Goal: Communication & Community: Answer question/provide support

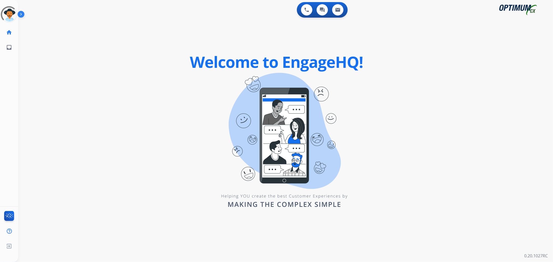
click at [22, 13] on img at bounding box center [22, 15] width 9 height 10
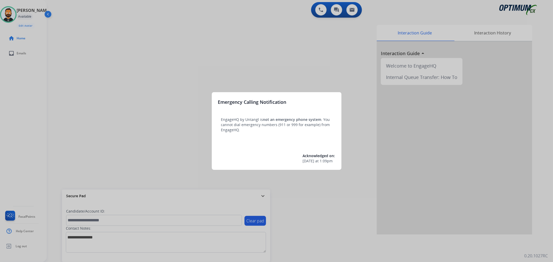
click at [270, 199] on div at bounding box center [276, 131] width 553 height 262
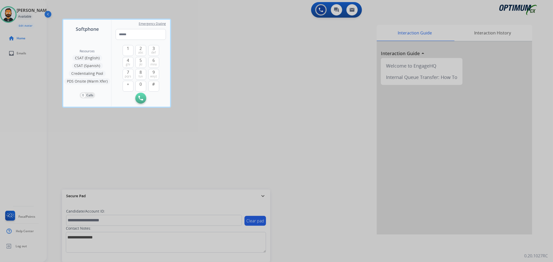
click at [264, 196] on div at bounding box center [276, 131] width 553 height 262
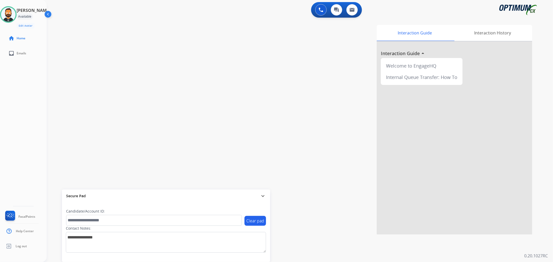
click at [264, 196] on mat-icon "expand_more" at bounding box center [263, 196] width 6 height 6
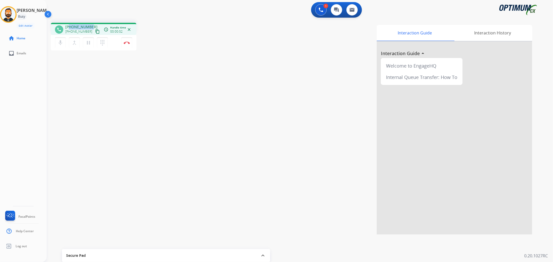
drag, startPoint x: 89, startPoint y: 26, endPoint x: 69, endPoint y: 22, distance: 21.1
click at [69, 22] on div "phone [PHONE_NUMBER] [PHONE_NUMBER] content_copy access_time Call metrics Queue…" at bounding box center [294, 127] width 494 height 216
copy span "8594155707"
click at [126, 43] on img at bounding box center [127, 42] width 6 height 3
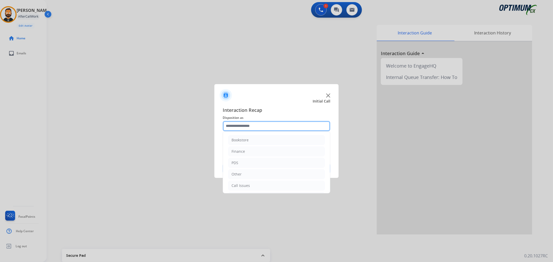
click at [240, 126] on input "text" at bounding box center [277, 126] width 108 height 10
click at [249, 182] on li "Renewal" at bounding box center [276, 185] width 97 height 10
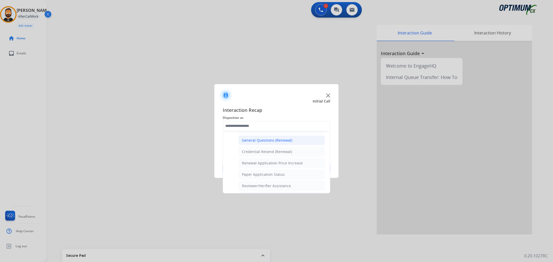
click at [265, 140] on div "General Questions (Renewal)" at bounding box center [267, 140] width 50 height 5
type input "**********"
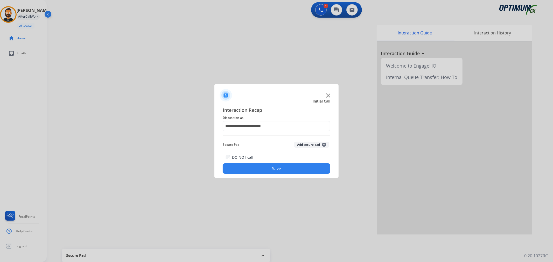
click at [267, 167] on button "Save" at bounding box center [277, 169] width 108 height 10
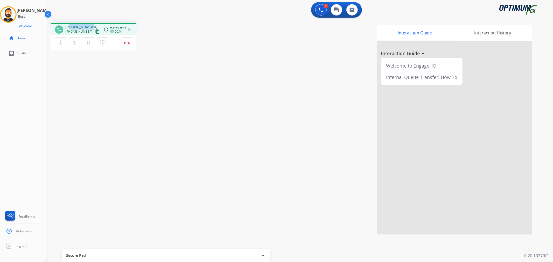
drag, startPoint x: 90, startPoint y: 26, endPoint x: 70, endPoint y: 26, distance: 20.0
click at [70, 26] on span "[PHONE_NUMBER]" at bounding box center [81, 26] width 32 height 5
copy span "6676880675"
click at [128, 42] on img at bounding box center [127, 42] width 6 height 3
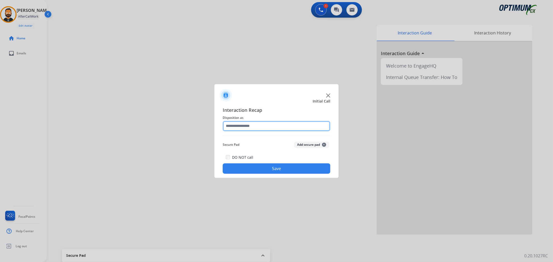
click at [267, 123] on input "text" at bounding box center [277, 126] width 108 height 10
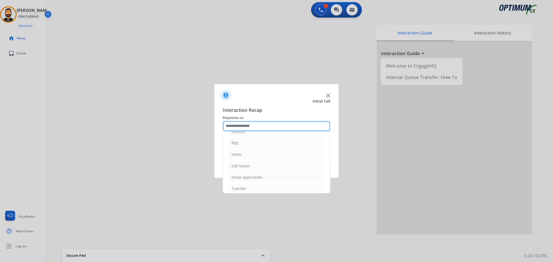
scroll to position [35, 0]
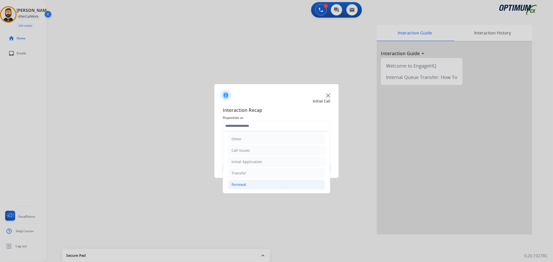
click at [249, 182] on li "Renewal" at bounding box center [276, 185] width 97 height 10
click at [252, 161] on div "Initial Application" at bounding box center [246, 161] width 31 height 5
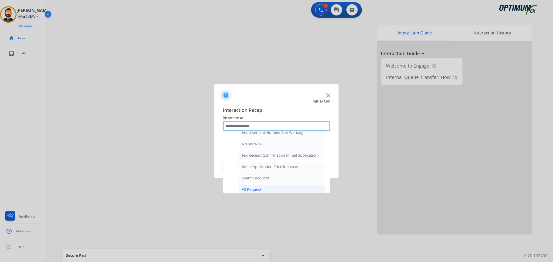
scroll to position [180, 0]
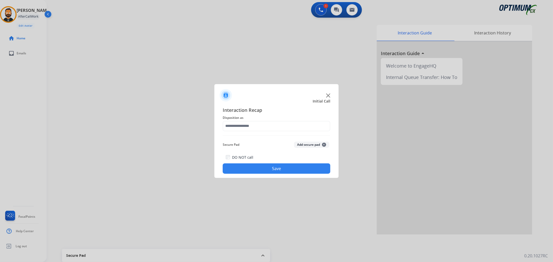
click at [282, 112] on span "Interaction Recap" at bounding box center [277, 110] width 108 height 8
click at [277, 125] on input "text" at bounding box center [277, 126] width 108 height 10
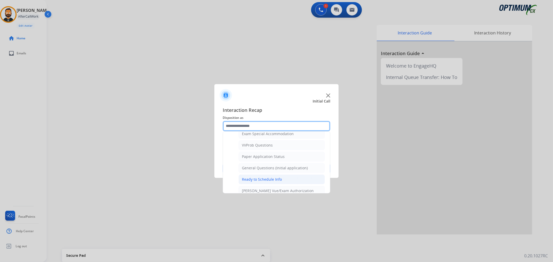
scroll to position [288, 0]
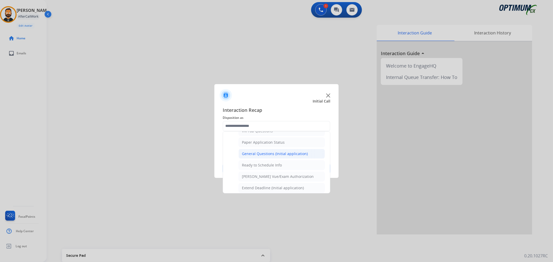
click at [269, 155] on div "General Questions (Initial application)" at bounding box center [275, 153] width 66 height 5
type input "**********"
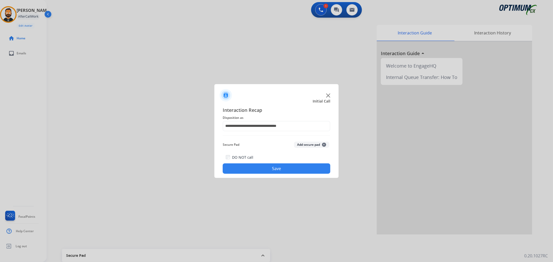
drag, startPoint x: 266, startPoint y: 167, endPoint x: 266, endPoint y: 161, distance: 5.4
click at [266, 167] on button "Save" at bounding box center [277, 169] width 108 height 10
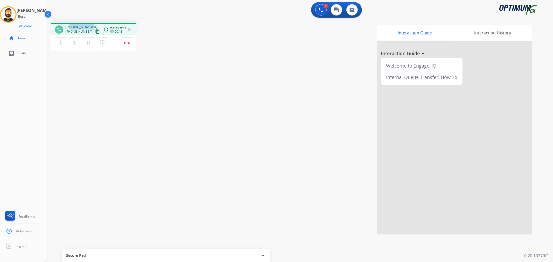
drag, startPoint x: 91, startPoint y: 25, endPoint x: 69, endPoint y: 25, distance: 22.5
click at [69, 25] on div "[PHONE_NUMBER] [PHONE_NUMBER] content_copy" at bounding box center [82, 29] width 35 height 10
copy span "5866482500"
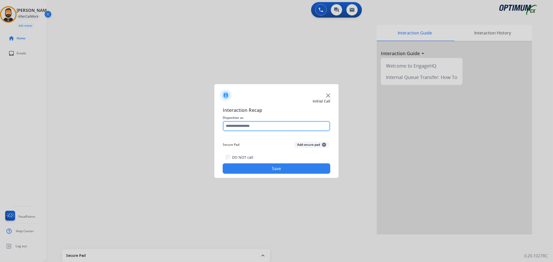
click at [274, 126] on input "text" at bounding box center [277, 126] width 108 height 10
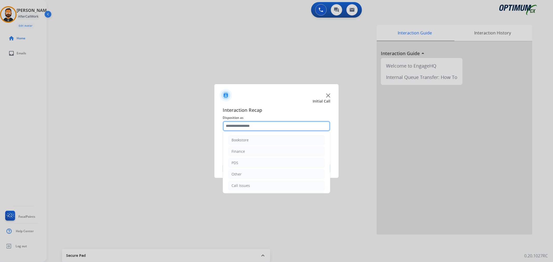
scroll to position [35, 0]
click at [257, 161] on div "Initial Application" at bounding box center [246, 161] width 31 height 5
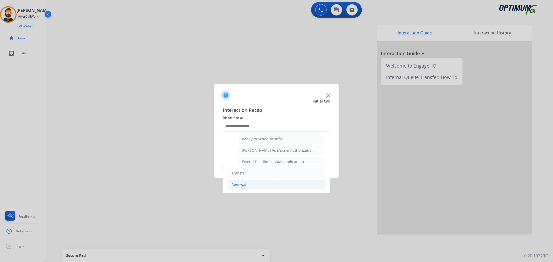
click at [257, 183] on li "Renewal" at bounding box center [276, 185] width 97 height 10
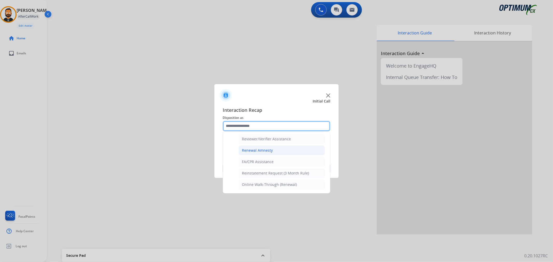
scroll to position [153, 0]
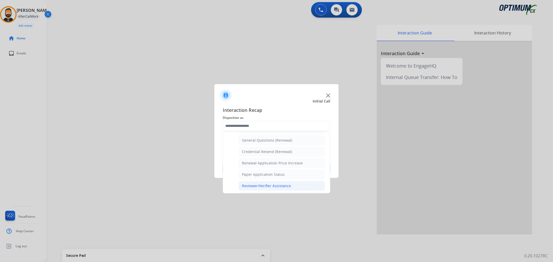
click at [267, 186] on div "Reviewer/Verifier Assistance" at bounding box center [266, 185] width 49 height 5
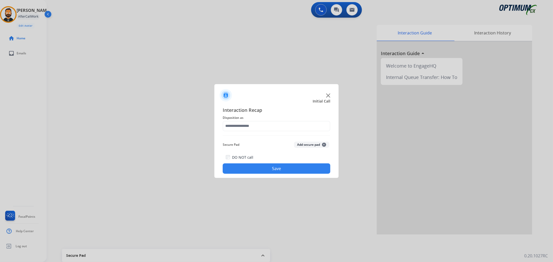
type input "**********"
click at [270, 167] on button "Save" at bounding box center [277, 169] width 108 height 10
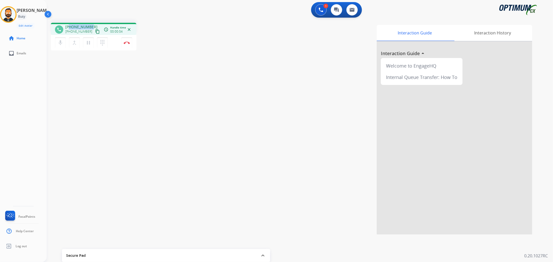
drag, startPoint x: 91, startPoint y: 24, endPoint x: 70, endPoint y: 25, distance: 20.5
click at [70, 25] on div "[PHONE_NUMBER] [PHONE_NUMBER] content_copy" at bounding box center [82, 29] width 35 height 10
copy span "5165048979"
click at [86, 42] on mat-icon "pause" at bounding box center [88, 43] width 6 height 6
click at [320, 11] on img at bounding box center [320, 10] width 5 height 5
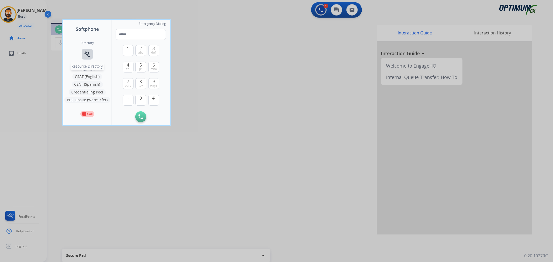
click at [90, 54] on mat-icon "connect_without_contact" at bounding box center [87, 54] width 6 height 6
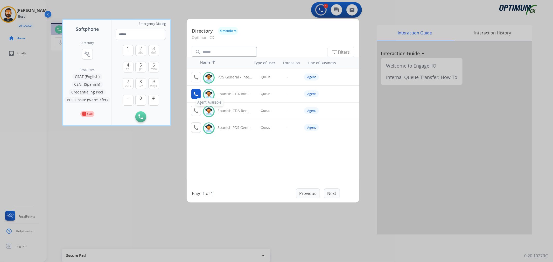
click at [196, 94] on mat-icon "call" at bounding box center [196, 94] width 6 height 6
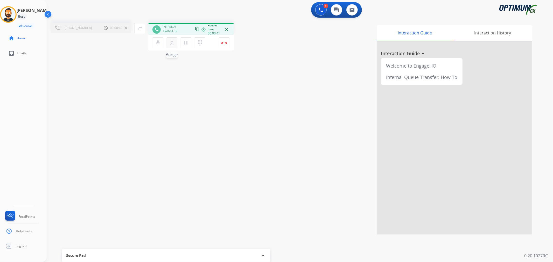
click at [172, 45] on mat-icon "merge_type" at bounding box center [172, 43] width 6 height 6
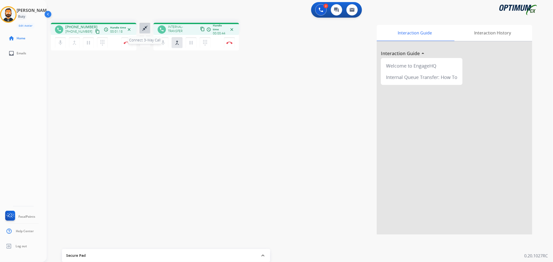
click at [144, 26] on mat-icon "close_fullscreen" at bounding box center [145, 28] width 6 height 6
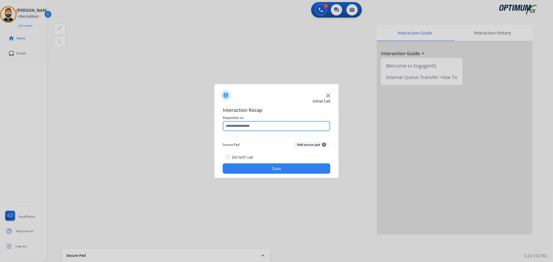
click at [235, 128] on input "text" at bounding box center [277, 126] width 108 height 10
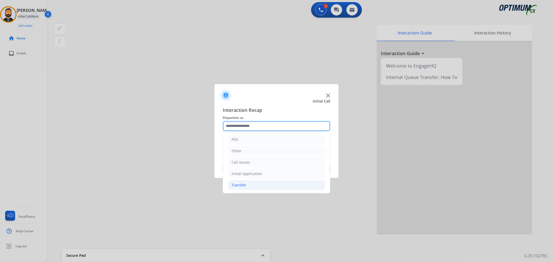
scroll to position [35, 0]
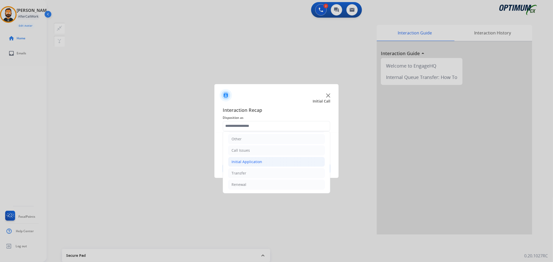
click at [262, 159] on li "Initial Application" at bounding box center [276, 162] width 97 height 10
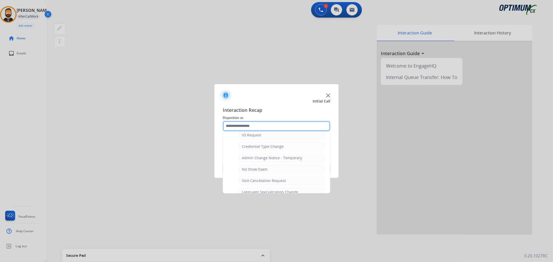
scroll to position [275, 0]
click at [262, 169] on div "General Questions (Initial application)" at bounding box center [275, 166] width 66 height 5
type input "**********"
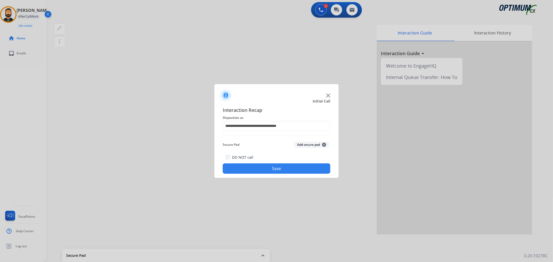
click at [262, 169] on button "Save" at bounding box center [277, 169] width 108 height 10
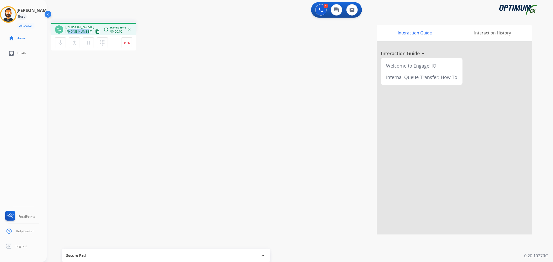
drag, startPoint x: 87, startPoint y: 32, endPoint x: 69, endPoint y: 31, distance: 17.1
click at [69, 31] on div "[PHONE_NUMBER] content_copy" at bounding box center [82, 32] width 35 height 6
copy span "8594155707"
click at [125, 42] on img at bounding box center [127, 42] width 6 height 3
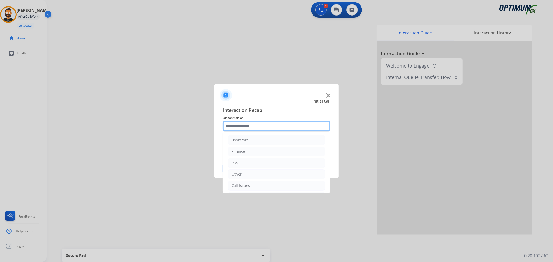
click at [268, 122] on input "text" at bounding box center [277, 126] width 108 height 10
click at [260, 161] on div "Initial Application" at bounding box center [246, 161] width 31 height 5
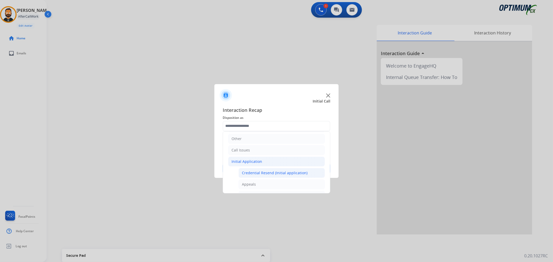
click at [269, 173] on div "Credential Resend (Initial application)" at bounding box center [275, 172] width 66 height 5
type input "**********"
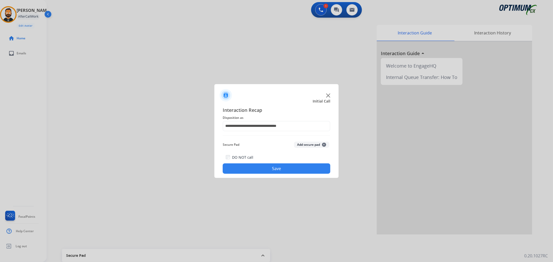
click at [269, 170] on button "Save" at bounding box center [277, 169] width 108 height 10
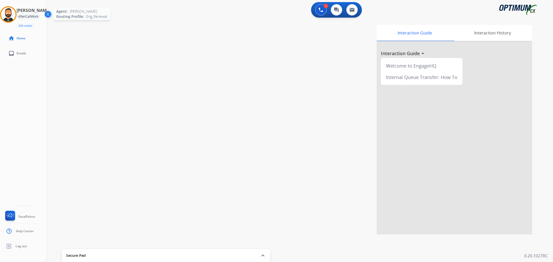
click at [12, 13] on img at bounding box center [8, 14] width 15 height 15
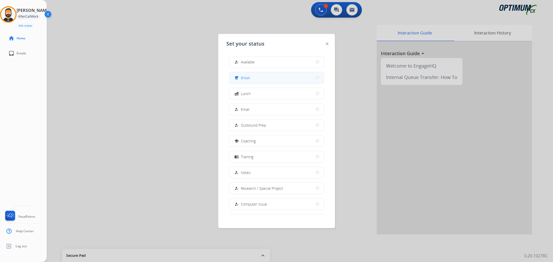
click at [234, 79] on button "free_breakfast Break" at bounding box center [276, 77] width 94 height 11
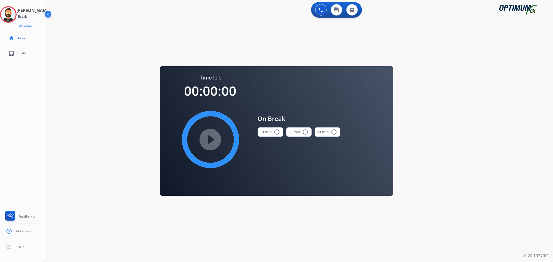
click at [268, 131] on button "10 min radio_button_unchecked" at bounding box center [270, 131] width 25 height 9
click at [208, 143] on mat-icon "play_circle_filled" at bounding box center [210, 140] width 6 height 6
drag, startPoint x: 9, startPoint y: 12, endPoint x: 30, endPoint y: 12, distance: 20.7
click at [9, 12] on icon at bounding box center [8, 14] width 17 height 17
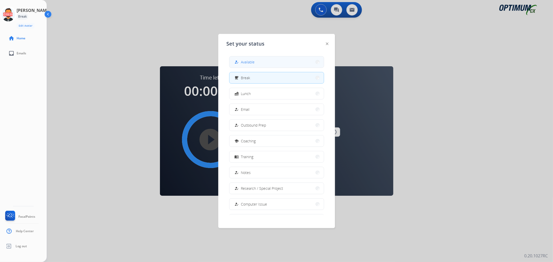
click at [241, 65] on div "how_to_reg Available" at bounding box center [243, 62] width 21 height 6
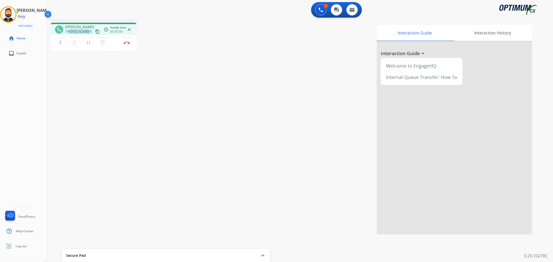
drag, startPoint x: 87, startPoint y: 30, endPoint x: 69, endPoint y: 32, distance: 17.2
click at [69, 32] on div "[PHONE_NUMBER] content_copy" at bounding box center [82, 32] width 35 height 6
copy span "3372792405"
click at [129, 42] on img at bounding box center [127, 42] width 6 height 3
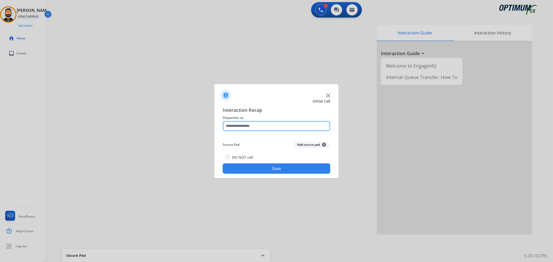
click at [247, 123] on input "text" at bounding box center [277, 126] width 108 height 10
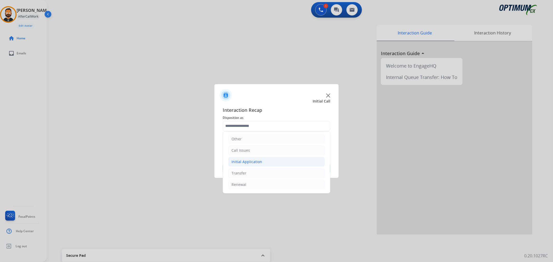
click at [258, 164] on div "Initial Application" at bounding box center [246, 161] width 31 height 5
click at [256, 181] on li "Appeals" at bounding box center [281, 185] width 86 height 10
type input "*******"
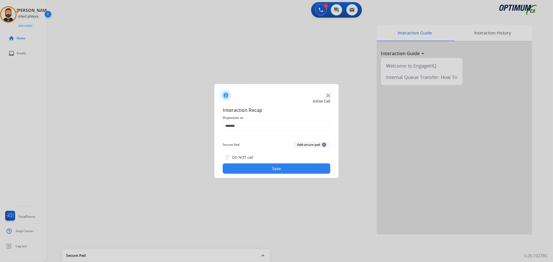
click at [256, 171] on button "Save" at bounding box center [277, 169] width 108 height 10
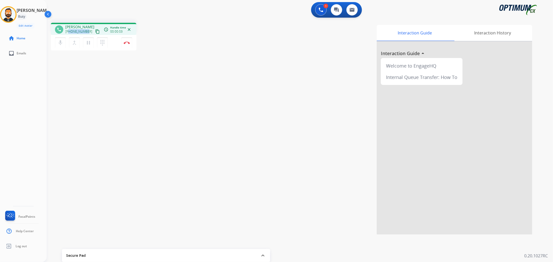
drag, startPoint x: 86, startPoint y: 31, endPoint x: 69, endPoint y: 31, distance: 17.4
click at [69, 31] on span "[PHONE_NUMBER]" at bounding box center [78, 32] width 27 height 4
copy span "7869251257"
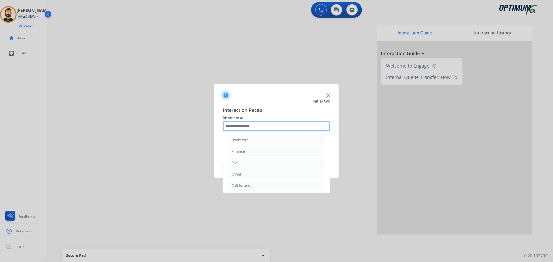
click at [252, 126] on input "text" at bounding box center [277, 126] width 108 height 10
click at [255, 160] on div "Initial Application" at bounding box center [246, 161] width 31 height 5
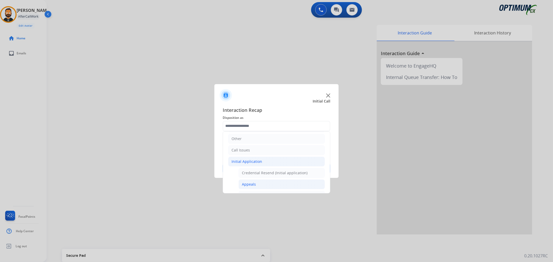
click at [253, 182] on div "Appeals" at bounding box center [249, 184] width 14 height 5
type input "*******"
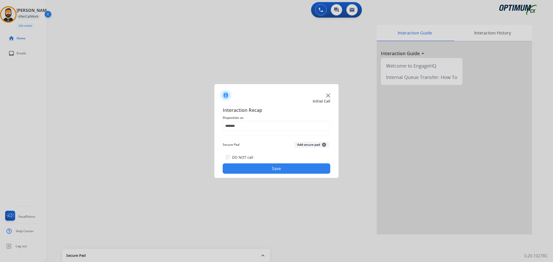
click at [252, 168] on button "Save" at bounding box center [277, 169] width 108 height 10
click at [236, 125] on input "text" at bounding box center [277, 126] width 108 height 10
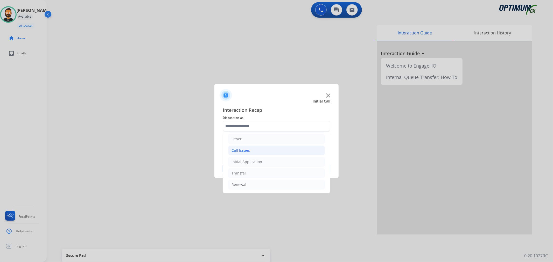
click at [255, 149] on li "Call Issues" at bounding box center [276, 151] width 97 height 10
click at [269, 182] on li "Dropped Call" at bounding box center [281, 185] width 86 height 10
type input "**********"
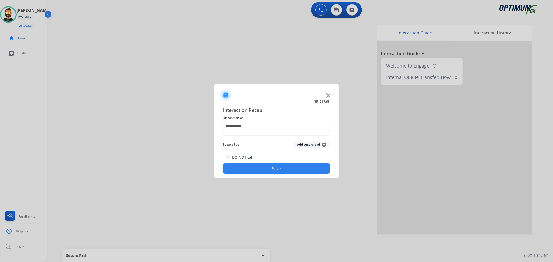
click at [268, 170] on button "Save" at bounding box center [277, 169] width 108 height 10
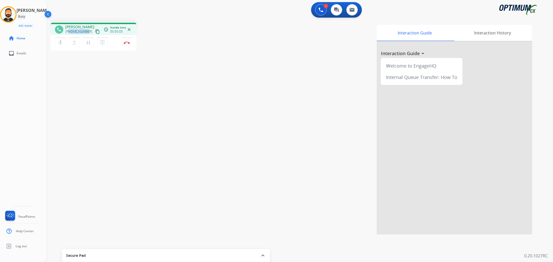
drag, startPoint x: 87, startPoint y: 30, endPoint x: 69, endPoint y: 31, distance: 17.4
click at [69, 31] on div "[PHONE_NUMBER] content_copy" at bounding box center [82, 32] width 35 height 6
copy span "9785495161"
click at [126, 42] on img at bounding box center [127, 42] width 6 height 3
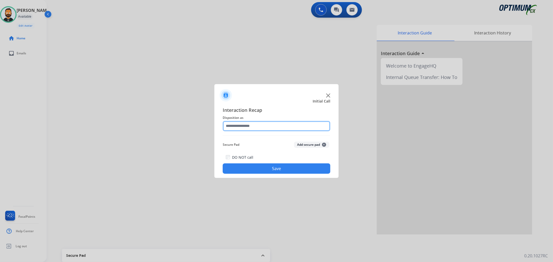
click at [235, 130] on input "text" at bounding box center [277, 126] width 108 height 10
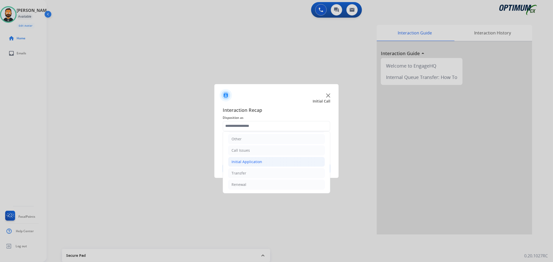
click at [263, 159] on li "Initial Application" at bounding box center [276, 162] width 97 height 10
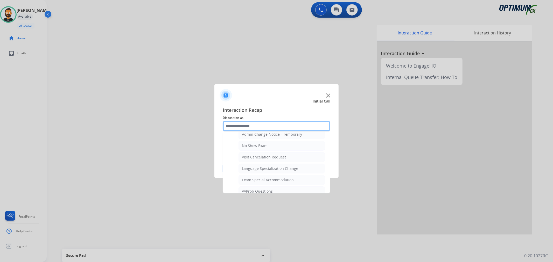
scroll to position [275, 0]
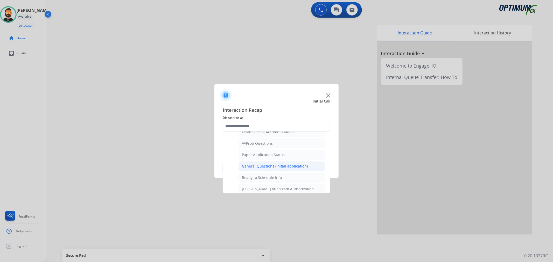
click at [265, 165] on div "General Questions (Initial application)" at bounding box center [275, 166] width 66 height 5
type input "**********"
click at [265, 165] on button "Save" at bounding box center [277, 169] width 108 height 10
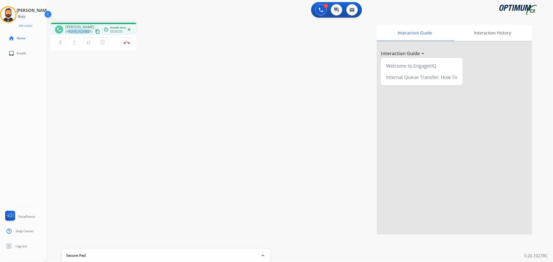
drag, startPoint x: 87, startPoint y: 30, endPoint x: 68, endPoint y: 32, distance: 18.8
click at [68, 32] on div "[PHONE_NUMBER] content_copy" at bounding box center [82, 32] width 35 height 6
copy span "5084542735"
click at [127, 41] on button "Disconnect" at bounding box center [126, 42] width 11 height 11
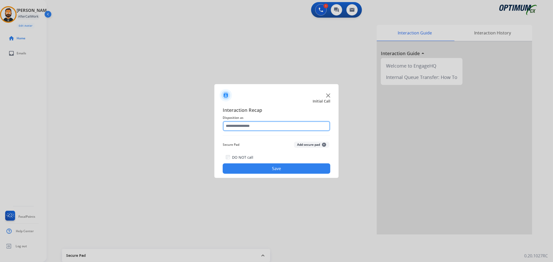
click at [247, 125] on input "text" at bounding box center [277, 126] width 108 height 10
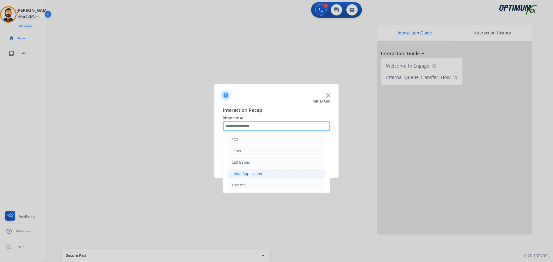
scroll to position [35, 0]
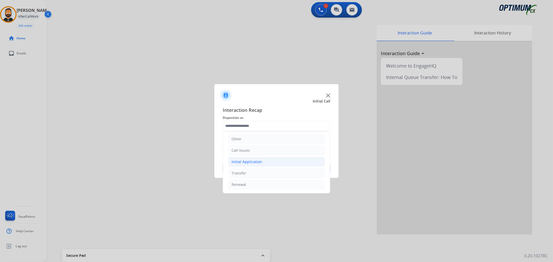
click at [251, 163] on div "Initial Application" at bounding box center [246, 161] width 31 height 5
click at [250, 184] on li "Renewal" at bounding box center [276, 185] width 97 height 10
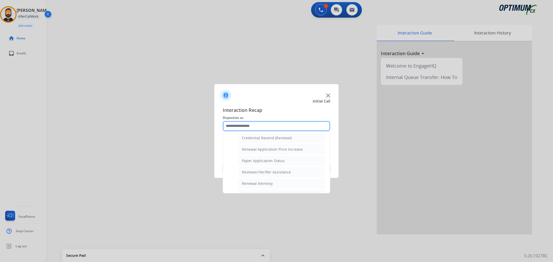
scroll to position [153, 0]
click at [265, 141] on div "General Questions (Renewal)" at bounding box center [267, 140] width 50 height 5
type input "**********"
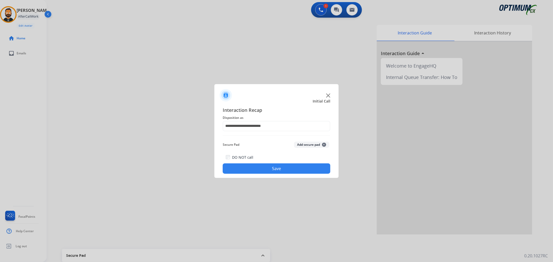
click at [264, 168] on button "Save" at bounding box center [277, 169] width 108 height 10
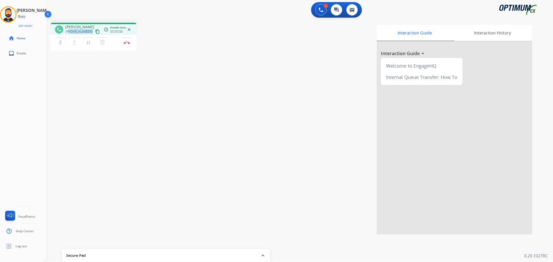
drag, startPoint x: 88, startPoint y: 31, endPoint x: 69, endPoint y: 32, distance: 18.9
click at [69, 32] on div "[PHONE_NUMBER] content_copy" at bounding box center [82, 32] width 35 height 6
copy div "8624256325 content_copy access_time Call metrics Queue 00:04 Hold 00:00 Talk 00…"
click at [126, 41] on button "Disconnect" at bounding box center [126, 42] width 11 height 11
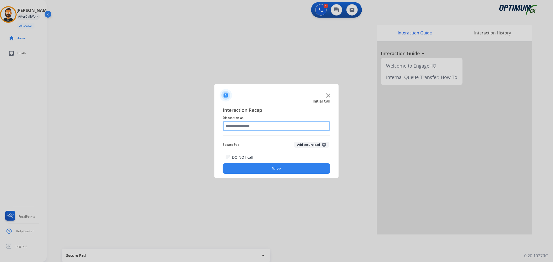
click at [252, 125] on input "text" at bounding box center [277, 126] width 108 height 10
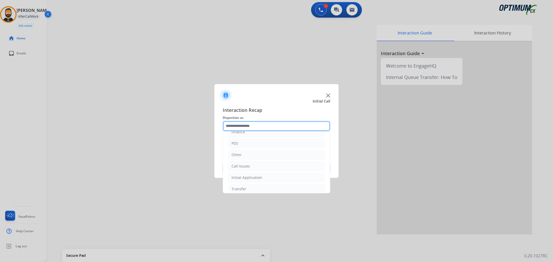
scroll to position [35, 0]
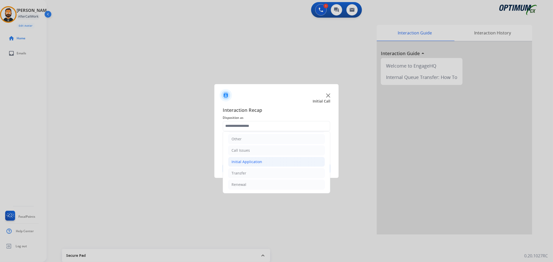
click at [258, 159] on div "Initial Application" at bounding box center [246, 161] width 31 height 5
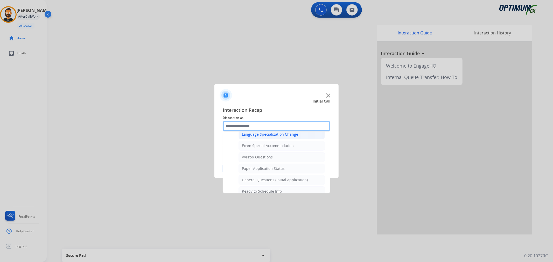
scroll to position [275, 0]
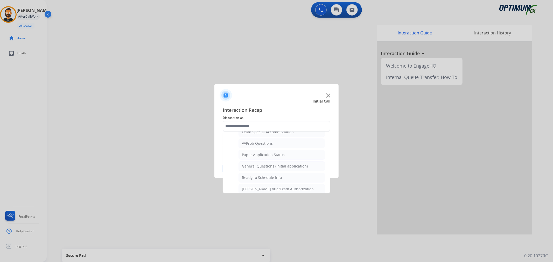
click at [258, 168] on div "General Questions (Initial application)" at bounding box center [275, 166] width 66 height 5
type input "**********"
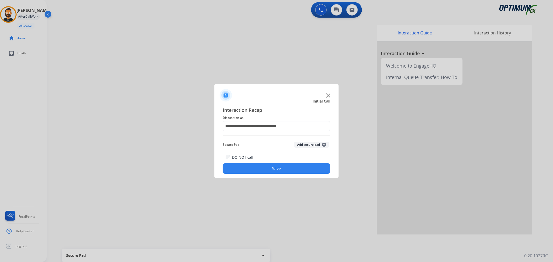
click at [258, 168] on button "Save" at bounding box center [277, 169] width 108 height 10
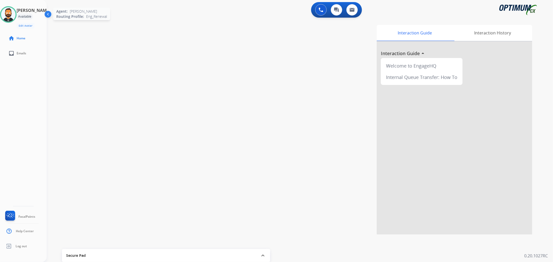
click at [13, 9] on img at bounding box center [8, 14] width 15 height 15
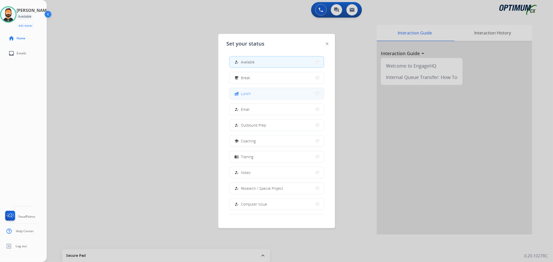
click at [259, 95] on button "fastfood Lunch" at bounding box center [276, 93] width 94 height 11
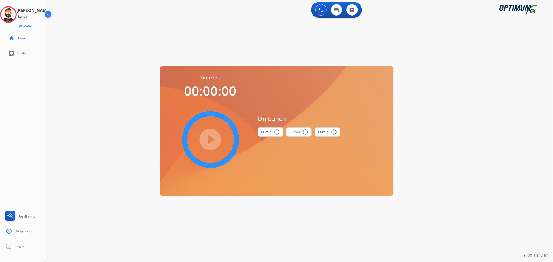
click at [269, 131] on button "30 min radio_button_unchecked" at bounding box center [270, 131] width 25 height 9
click at [213, 137] on mat-icon "play_circle_filled" at bounding box center [210, 140] width 6 height 6
drag, startPoint x: 17, startPoint y: 11, endPoint x: 37, endPoint y: 18, distance: 21.2
click at [17, 11] on icon at bounding box center [8, 14] width 17 height 17
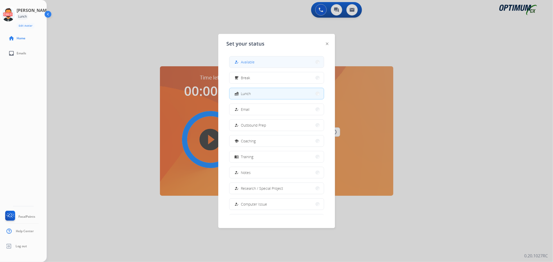
click at [236, 64] on div "how_to_reg" at bounding box center [237, 62] width 8 height 6
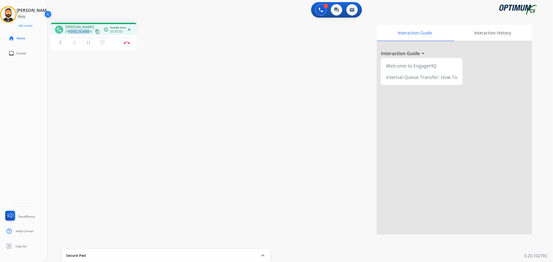
drag, startPoint x: 87, startPoint y: 30, endPoint x: 68, endPoint y: 32, distance: 18.3
click at [68, 32] on div "[PHONE_NUMBER] content_copy" at bounding box center [82, 32] width 35 height 6
click at [125, 39] on button "Disconnect" at bounding box center [126, 42] width 11 height 11
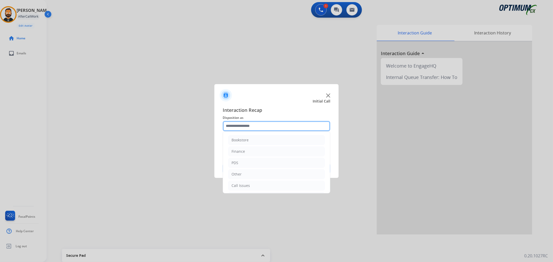
click at [252, 128] on input "text" at bounding box center [277, 126] width 108 height 10
click at [260, 160] on div "Initial Application" at bounding box center [246, 161] width 31 height 5
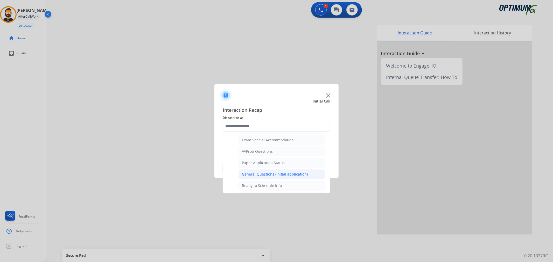
click at [271, 175] on div "General Questions (Initial application)" at bounding box center [275, 174] width 66 height 5
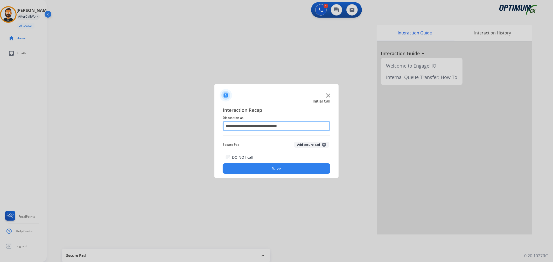
click at [273, 126] on input "**********" at bounding box center [277, 126] width 108 height 10
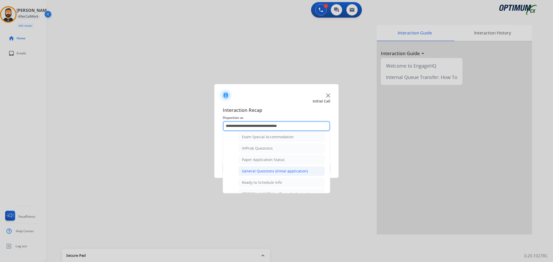
scroll to position [315, 0]
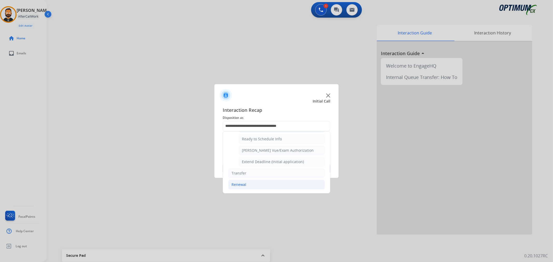
click at [244, 183] on div "Renewal" at bounding box center [238, 184] width 15 height 5
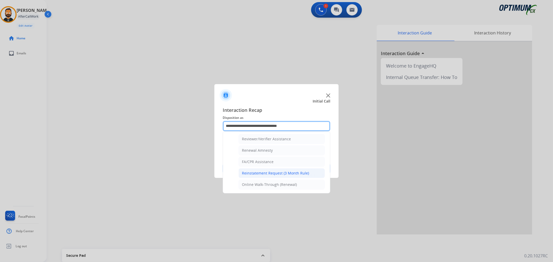
scroll to position [153, 0]
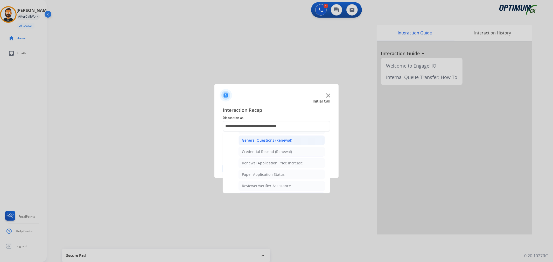
click at [271, 140] on div "General Questions (Renewal)" at bounding box center [267, 140] width 50 height 5
type input "**********"
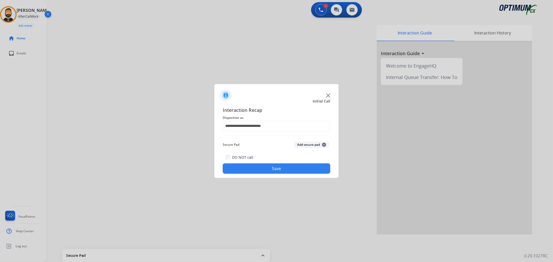
click at [268, 170] on button "Save" at bounding box center [277, 169] width 108 height 10
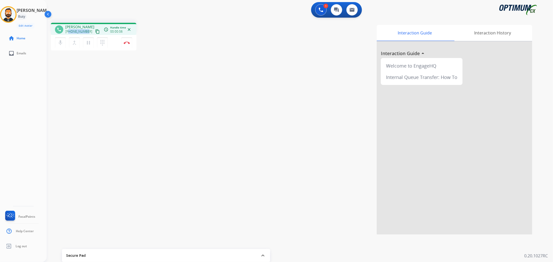
drag, startPoint x: 86, startPoint y: 32, endPoint x: 69, endPoint y: 33, distance: 17.6
click at [69, 33] on span "[PHONE_NUMBER]" at bounding box center [78, 32] width 27 height 4
click at [87, 42] on mat-icon "pause" at bounding box center [88, 43] width 6 height 6
click at [88, 41] on mat-icon "play_arrow" at bounding box center [88, 43] width 6 height 6
click at [88, 42] on mat-icon "pause" at bounding box center [88, 43] width 6 height 6
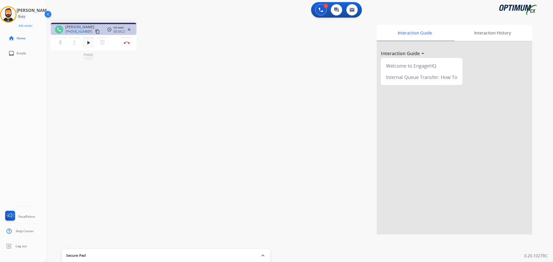
click at [86, 43] on mat-icon "play_arrow" at bounding box center [88, 43] width 6 height 6
click at [86, 42] on mat-icon "pause" at bounding box center [88, 43] width 6 height 6
click at [319, 11] on img at bounding box center [320, 10] width 5 height 5
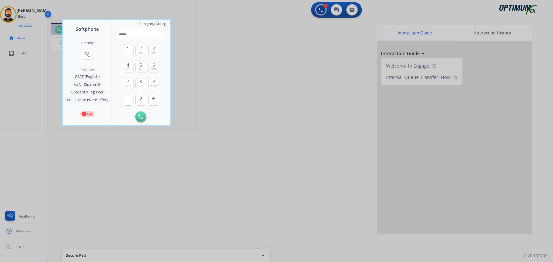
click at [82, 92] on button "Credentialing Pool" at bounding box center [87, 92] width 37 height 6
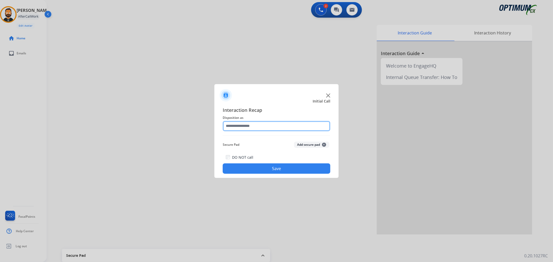
click at [258, 125] on input "text" at bounding box center [277, 126] width 108 height 10
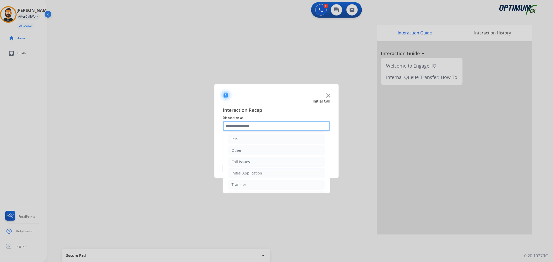
scroll to position [35, 0]
click at [255, 161] on div "Initial Application" at bounding box center [246, 161] width 31 height 5
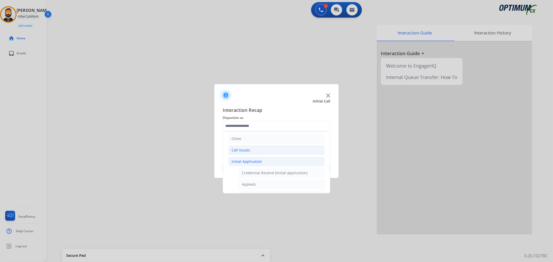
click at [257, 149] on li "Call Issues" at bounding box center [276, 150] width 97 height 10
click at [254, 142] on li "Other" at bounding box center [276, 139] width 97 height 10
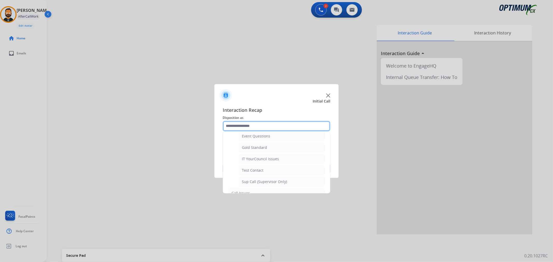
scroll to position [127, 0]
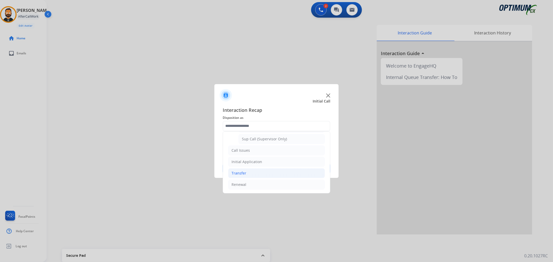
click at [268, 170] on li "Transfer" at bounding box center [276, 173] width 97 height 10
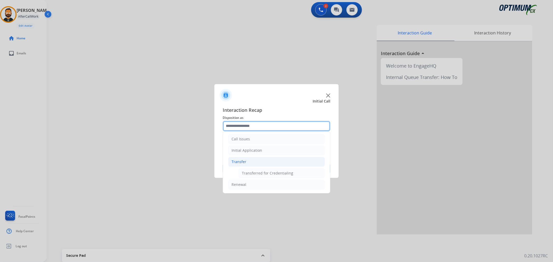
scroll to position [47, 0]
click at [265, 173] on div "Transferred for Credentialing" at bounding box center [267, 173] width 51 height 5
type input "**********"
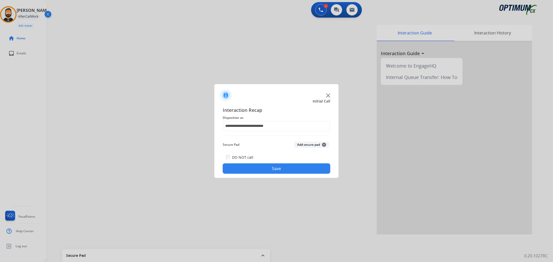
click at [267, 166] on button "Save" at bounding box center [277, 169] width 108 height 10
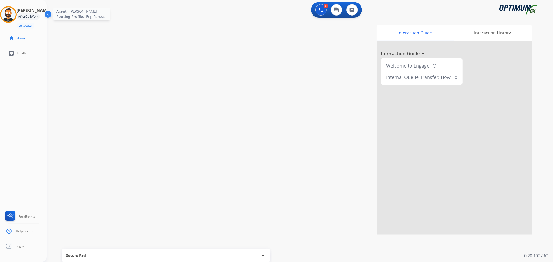
click at [11, 16] on img at bounding box center [8, 14] width 15 height 15
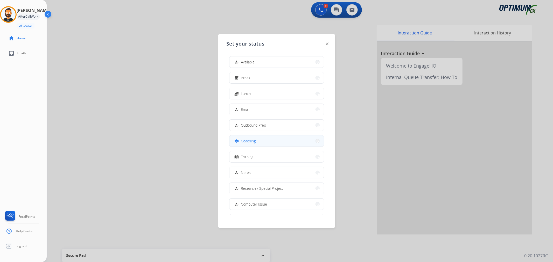
click at [255, 144] on div "school Coaching" at bounding box center [244, 141] width 22 height 6
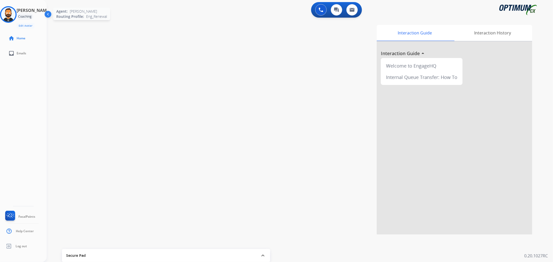
click at [16, 13] on img at bounding box center [8, 14] width 15 height 15
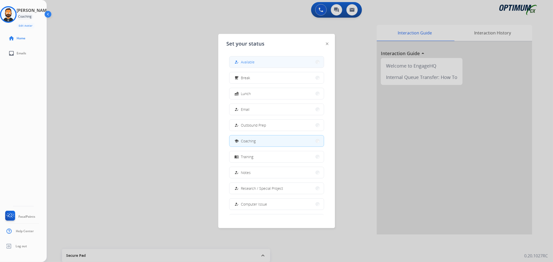
click at [246, 61] on span "Available" at bounding box center [248, 61] width 14 height 5
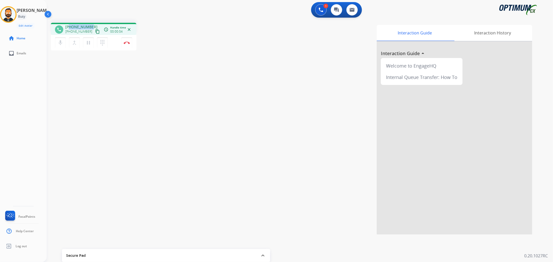
drag, startPoint x: 89, startPoint y: 23, endPoint x: 69, endPoint y: 26, distance: 20.1
click at [69, 26] on div "phone [PHONE_NUMBER] [PHONE_NUMBER] content_copy access_time Call metrics Queue…" at bounding box center [94, 29] width 86 height 12
click at [126, 42] on img at bounding box center [127, 42] width 6 height 3
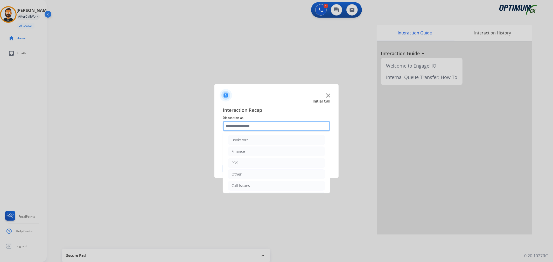
click at [293, 125] on input "text" at bounding box center [277, 126] width 108 height 10
click at [244, 187] on div "Renewal" at bounding box center [238, 184] width 15 height 5
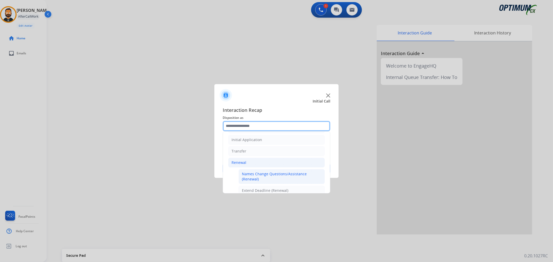
scroll to position [9, 0]
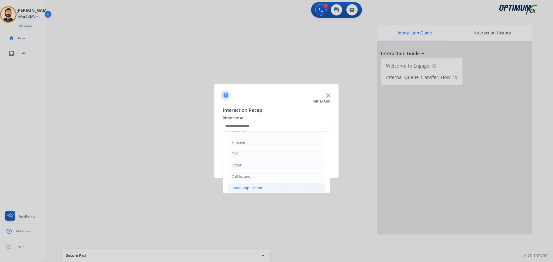
click at [251, 190] on div "Initial Application" at bounding box center [246, 188] width 31 height 5
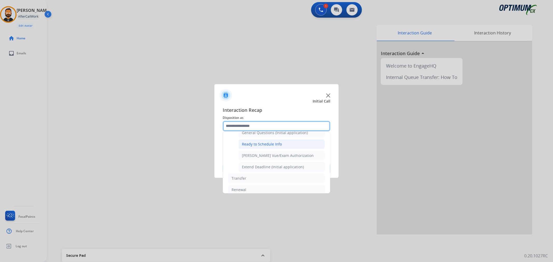
scroll to position [315, 0]
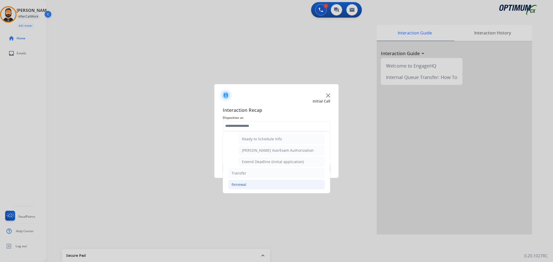
click at [259, 183] on li "Renewal" at bounding box center [276, 185] width 97 height 10
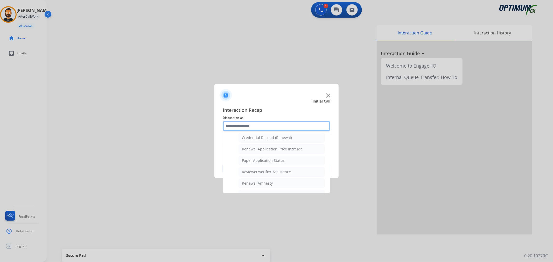
scroll to position [153, 0]
click at [274, 136] on li "General Questions (Renewal)" at bounding box center [281, 141] width 86 height 10
type input "**********"
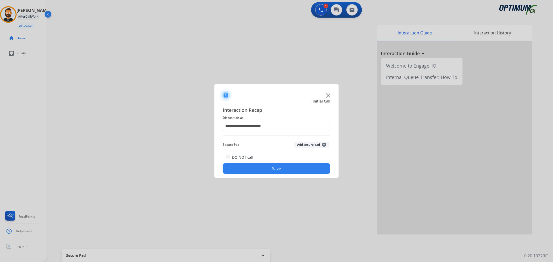
click at [266, 165] on button "Save" at bounding box center [277, 169] width 108 height 10
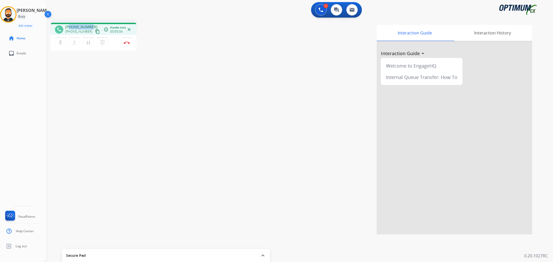
drag, startPoint x: 93, startPoint y: 25, endPoint x: 70, endPoint y: 25, distance: 22.5
click at [70, 26] on div "[PHONE_NUMBER] [PHONE_NUMBER] content_copy" at bounding box center [82, 29] width 35 height 10
click at [128, 41] on img at bounding box center [127, 42] width 6 height 3
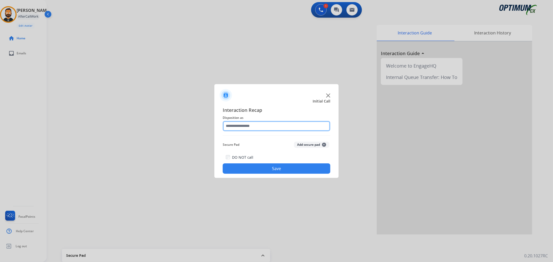
click at [246, 125] on input "text" at bounding box center [277, 126] width 108 height 10
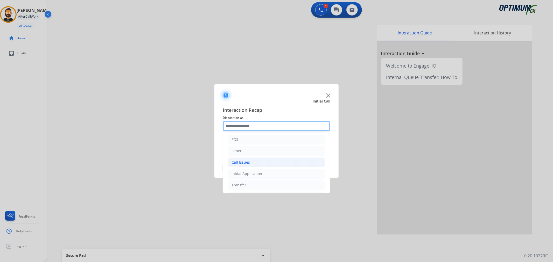
scroll to position [35, 0]
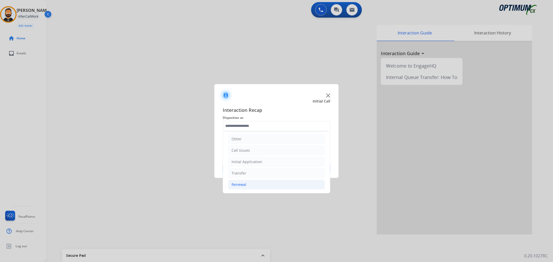
click at [243, 186] on div "Renewal" at bounding box center [238, 184] width 15 height 5
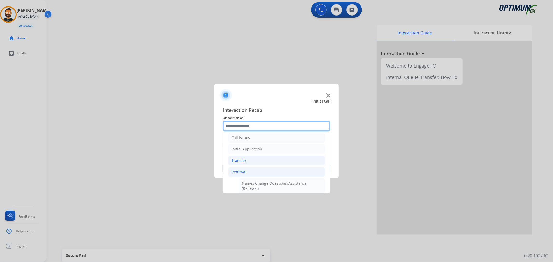
scroll to position [0, 0]
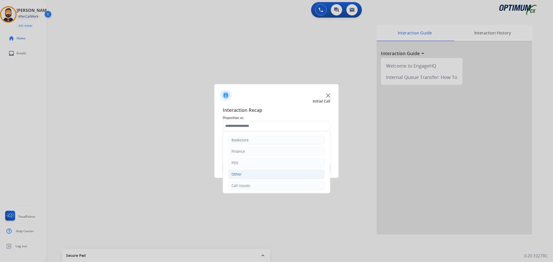
click at [243, 175] on li "Other" at bounding box center [276, 174] width 97 height 10
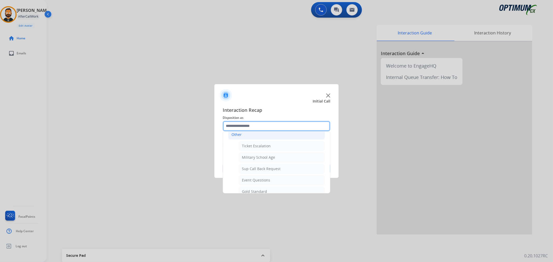
scroll to position [96, 0]
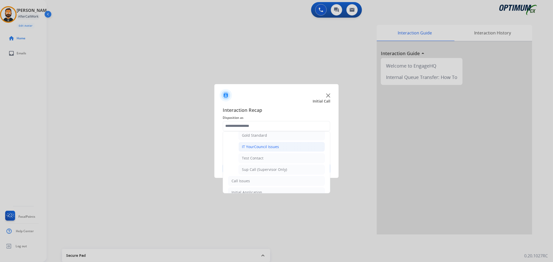
click at [275, 150] on div "IT YourCouncil Issues" at bounding box center [260, 146] width 37 height 5
type input "**********"
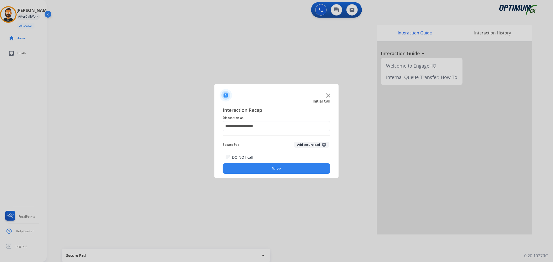
click at [265, 167] on button "Save" at bounding box center [277, 169] width 108 height 10
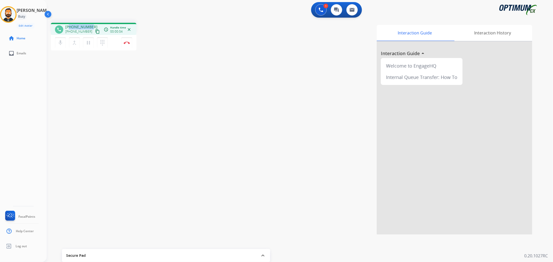
drag, startPoint x: 91, startPoint y: 25, endPoint x: 69, endPoint y: 23, distance: 22.4
click at [69, 23] on div "phone [PHONE_NUMBER] [PHONE_NUMBER] content_copy access_time Call metrics Queue…" at bounding box center [94, 29] width 86 height 12
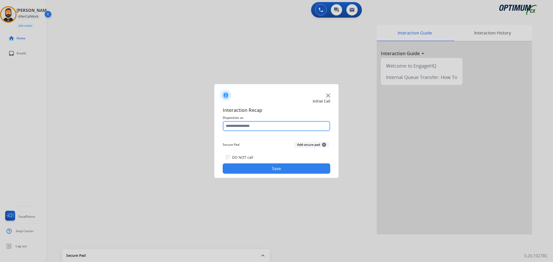
click at [266, 126] on input "text" at bounding box center [277, 126] width 108 height 10
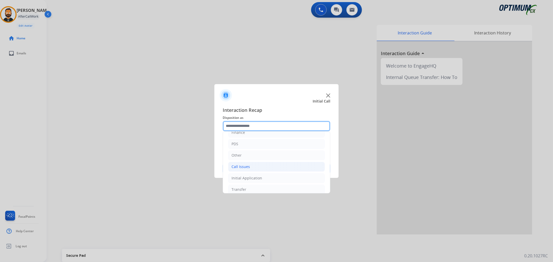
scroll to position [35, 0]
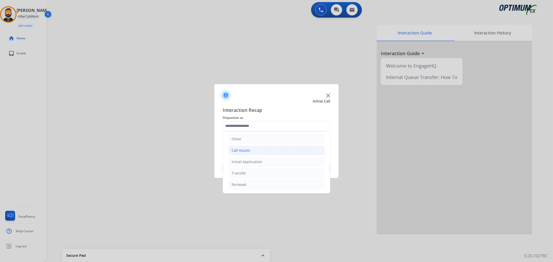
click at [248, 148] on div "Call Issues" at bounding box center [240, 150] width 18 height 5
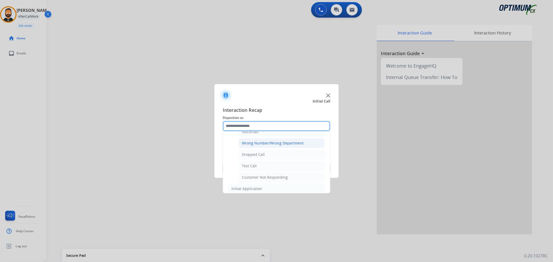
scroll to position [84, 0]
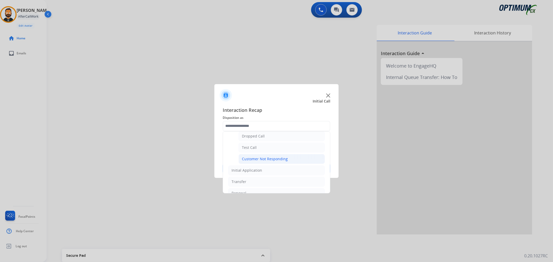
click at [265, 158] on div "Customer Not Responding" at bounding box center [265, 159] width 46 height 5
type input "**********"
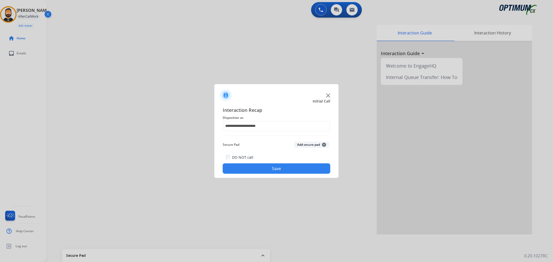
click at [259, 168] on button "Save" at bounding box center [277, 169] width 108 height 10
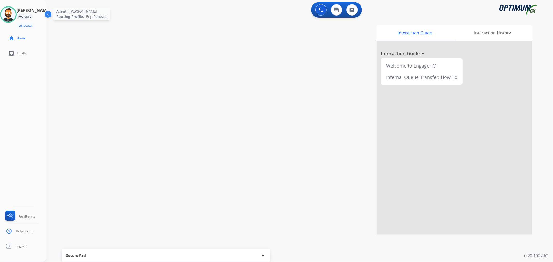
click at [12, 12] on img at bounding box center [8, 14] width 15 height 15
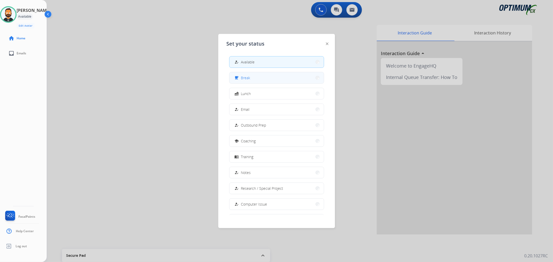
click at [250, 80] on span "Break" at bounding box center [245, 77] width 9 height 5
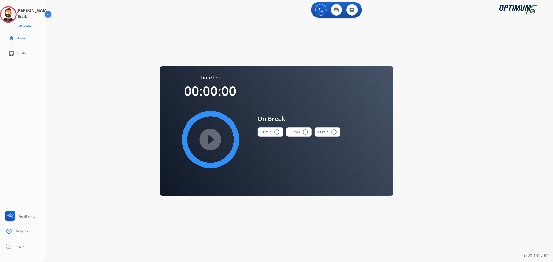
click at [269, 130] on button "10 min radio_button_unchecked" at bounding box center [270, 131] width 25 height 9
click at [210, 139] on mat-icon "play_circle_filled" at bounding box center [210, 140] width 6 height 6
click at [16, 16] on icon at bounding box center [8, 14] width 17 height 17
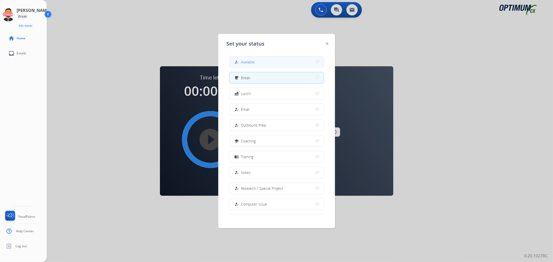
click at [255, 60] on span "Available" at bounding box center [248, 61] width 14 height 5
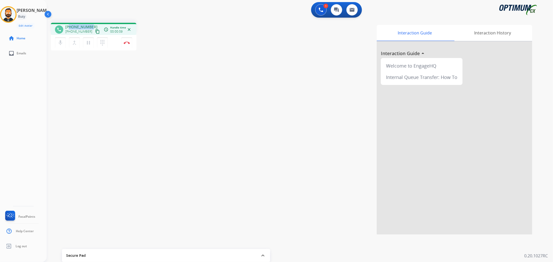
drag, startPoint x: 90, startPoint y: 23, endPoint x: 69, endPoint y: 25, distance: 21.1
click at [69, 25] on div "phone [PHONE_NUMBER] [PHONE_NUMBER] content_copy access_time Call metrics Queue…" at bounding box center [94, 29] width 86 height 12
click at [128, 42] on img at bounding box center [127, 42] width 6 height 3
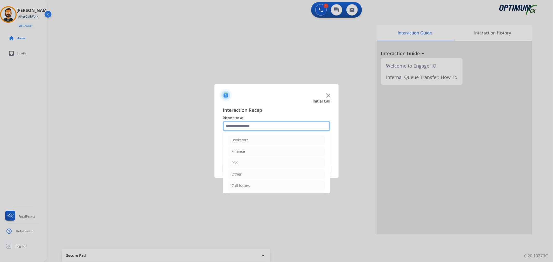
click at [241, 128] on input "text" at bounding box center [277, 126] width 108 height 10
click at [249, 150] on li "Finance" at bounding box center [276, 152] width 97 height 10
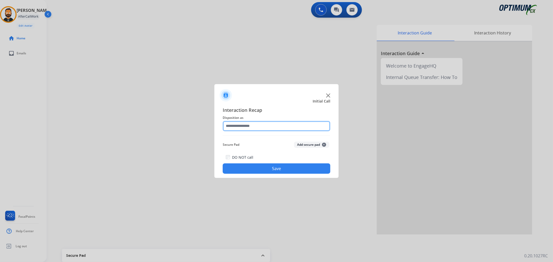
click at [262, 126] on input "text" at bounding box center [277, 126] width 108 height 10
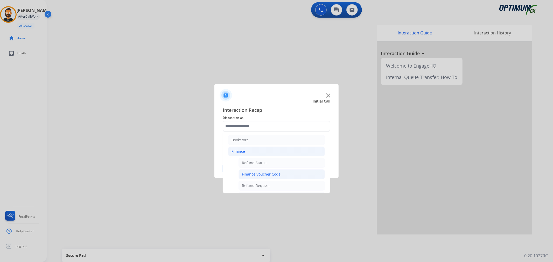
click at [276, 173] on div "Finance Voucher Code" at bounding box center [261, 174] width 39 height 5
type input "**********"
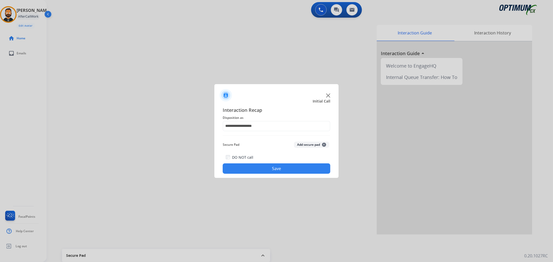
click at [276, 173] on button "Save" at bounding box center [277, 169] width 108 height 10
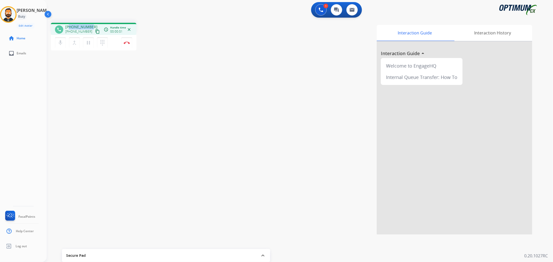
drag, startPoint x: 91, startPoint y: 25, endPoint x: 69, endPoint y: 26, distance: 22.3
click at [69, 26] on div "[PHONE_NUMBER] [PHONE_NUMBER] content_copy" at bounding box center [82, 29] width 35 height 10
click at [128, 39] on button "Disconnect" at bounding box center [126, 42] width 11 height 11
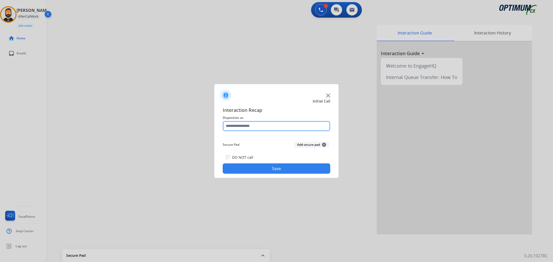
click at [247, 128] on input "text" at bounding box center [277, 126] width 108 height 10
click at [276, 128] on input "text" at bounding box center [277, 126] width 108 height 10
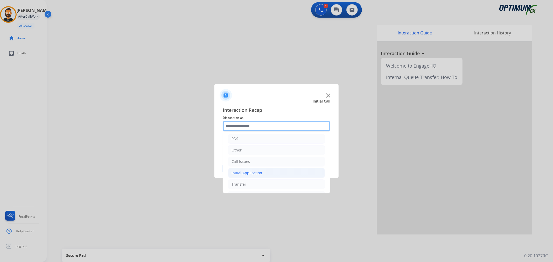
scroll to position [35, 0]
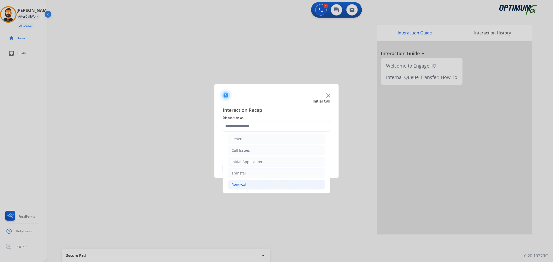
click at [251, 182] on li "Renewal" at bounding box center [276, 185] width 97 height 10
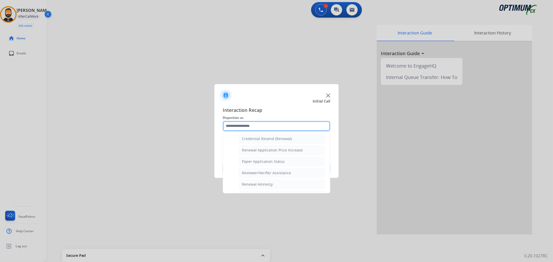
scroll to position [153, 0]
click at [262, 140] on div "General Questions (Renewal)" at bounding box center [267, 140] width 50 height 5
type input "**********"
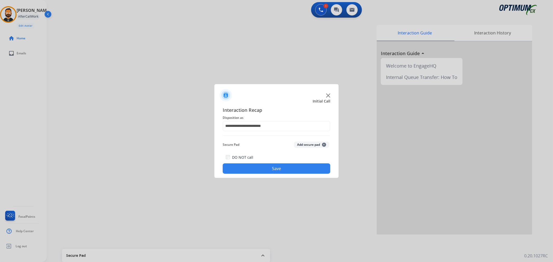
click at [262, 166] on button "Save" at bounding box center [277, 169] width 108 height 10
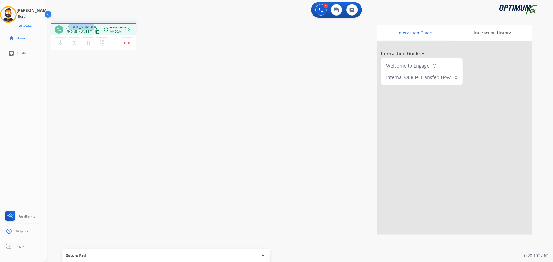
drag, startPoint x: 90, startPoint y: 25, endPoint x: 70, endPoint y: 26, distance: 20.3
click at [70, 26] on div "[PHONE_NUMBER] [PHONE_NUMBER] content_copy" at bounding box center [82, 29] width 35 height 10
click at [125, 40] on button "Disconnect" at bounding box center [126, 42] width 11 height 11
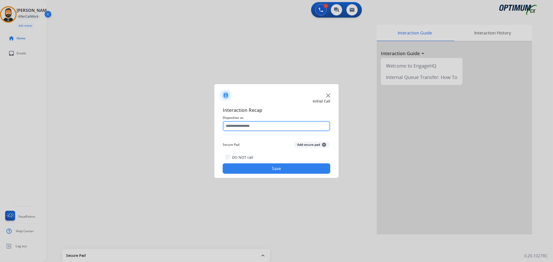
click at [252, 122] on input "text" at bounding box center [277, 126] width 108 height 10
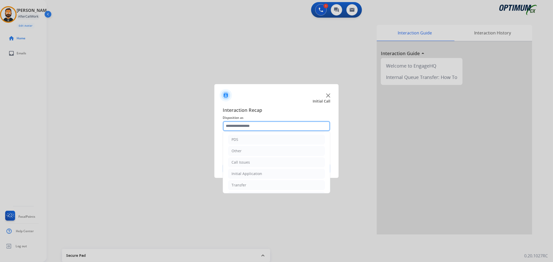
scroll to position [35, 0]
click at [244, 187] on div "Renewal" at bounding box center [238, 184] width 15 height 5
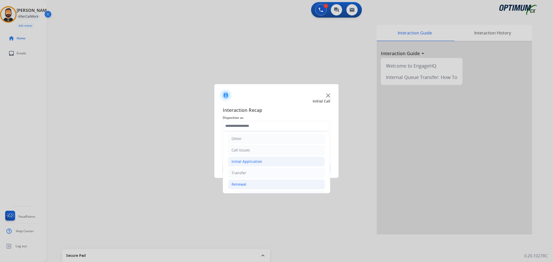
click at [249, 162] on div "Initial Application" at bounding box center [246, 161] width 31 height 5
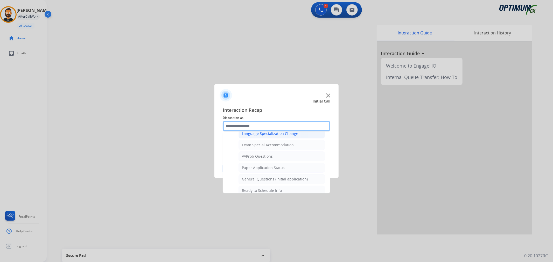
scroll to position [275, 0]
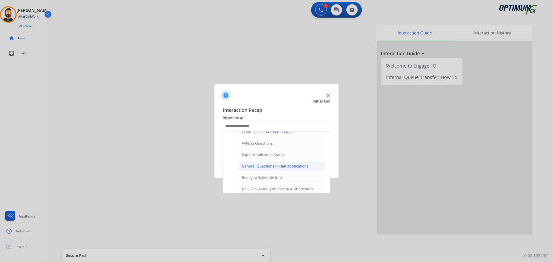
click at [255, 166] on div "General Questions (Initial application)" at bounding box center [275, 166] width 66 height 5
type input "**********"
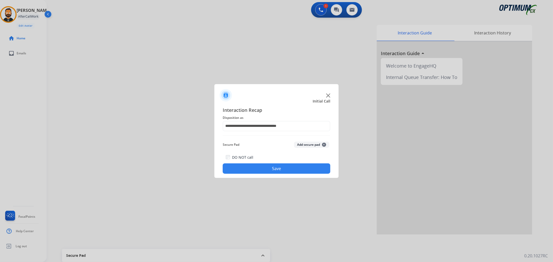
click at [304, 167] on button "Save" at bounding box center [277, 169] width 108 height 10
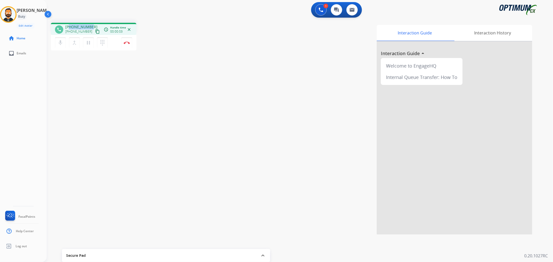
drag, startPoint x: 90, startPoint y: 24, endPoint x: 69, endPoint y: 25, distance: 21.0
click at [69, 25] on div "phone [PHONE_NUMBER] [PHONE_NUMBER] content_copy access_time Call metrics Queue…" at bounding box center [94, 29] width 86 height 12
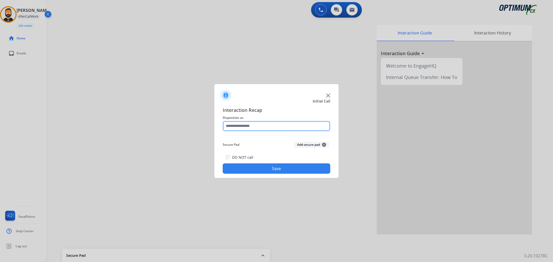
click at [232, 123] on input "text" at bounding box center [277, 126] width 108 height 10
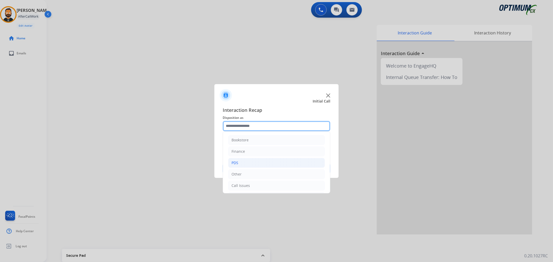
scroll to position [35, 0]
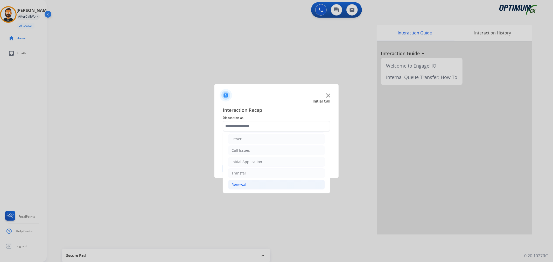
click at [257, 181] on li "Renewal" at bounding box center [276, 185] width 97 height 10
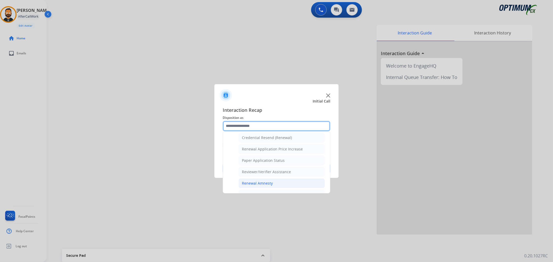
scroll to position [153, 0]
click at [268, 139] on div "General Questions (Renewal)" at bounding box center [267, 140] width 50 height 5
type input "**********"
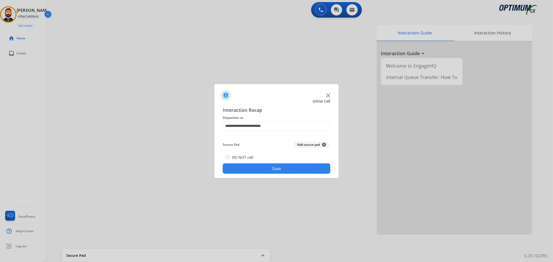
click at [273, 169] on button "Save" at bounding box center [277, 169] width 108 height 10
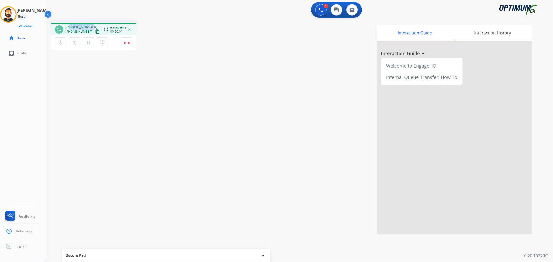
drag, startPoint x: 91, startPoint y: 25, endPoint x: 69, endPoint y: 24, distance: 21.8
click at [69, 24] on div "[PHONE_NUMBER] [PHONE_NUMBER] content_copy" at bounding box center [82, 29] width 35 height 10
click at [128, 41] on img at bounding box center [127, 42] width 6 height 3
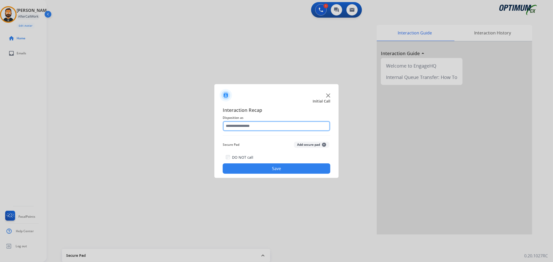
click at [258, 124] on input "text" at bounding box center [277, 126] width 108 height 10
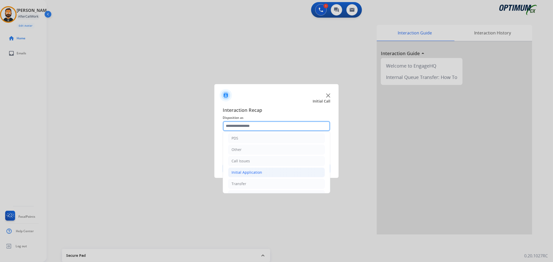
scroll to position [35, 0]
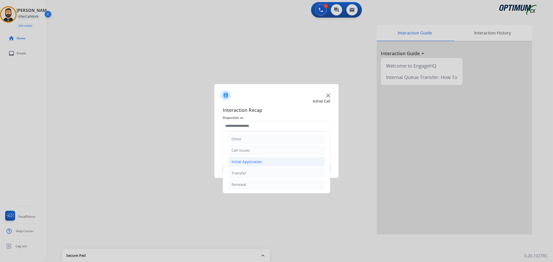
click at [261, 161] on li "Initial Application" at bounding box center [276, 162] width 97 height 10
click at [253, 180] on li "Renewal" at bounding box center [276, 185] width 97 height 10
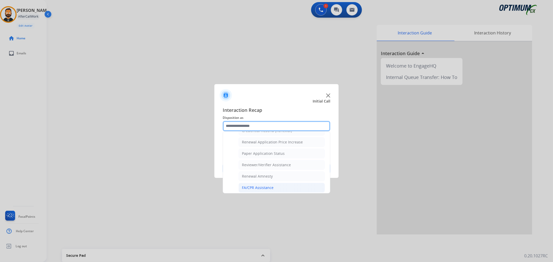
scroll to position [153, 0]
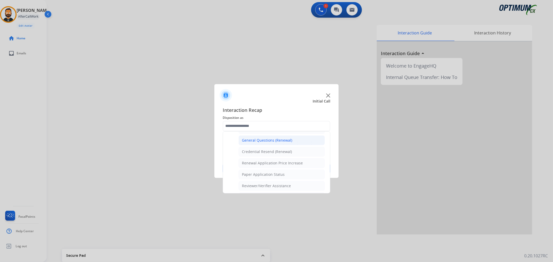
click at [268, 138] on div "General Questions (Renewal)" at bounding box center [267, 140] width 50 height 5
type input "**********"
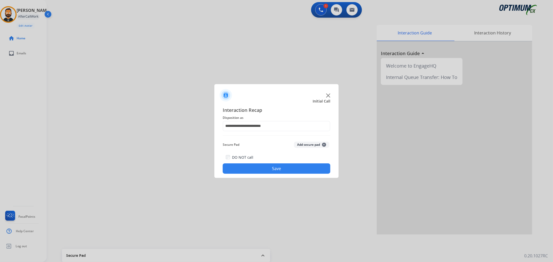
click at [265, 170] on button "Save" at bounding box center [277, 169] width 108 height 10
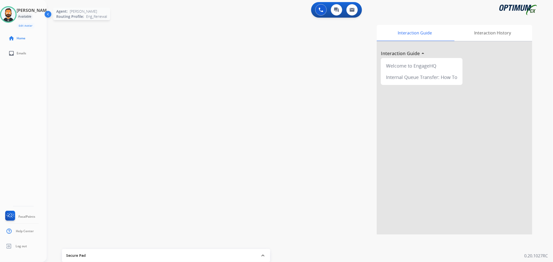
click at [14, 15] on img at bounding box center [8, 14] width 15 height 15
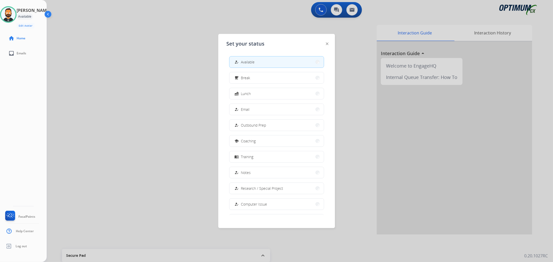
scroll to position [48, 0]
click at [254, 205] on button "work_off Offline" at bounding box center [276, 203] width 94 height 11
